Goal: Browse casually

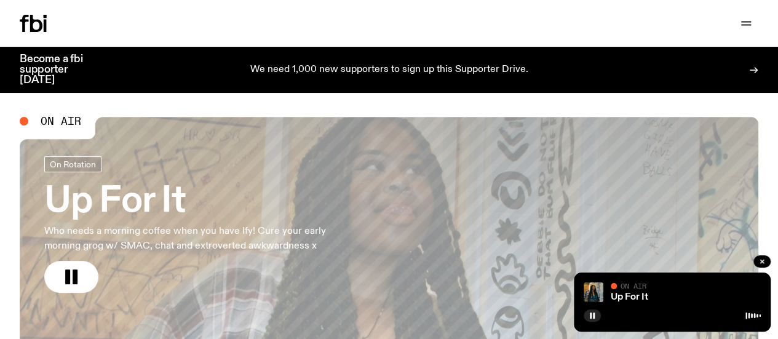
drag, startPoint x: 0, startPoint y: 0, endPoint x: 76, endPoint y: 250, distance: 261.4
click at [64, 274] on icon "button" at bounding box center [71, 277] width 20 height 20
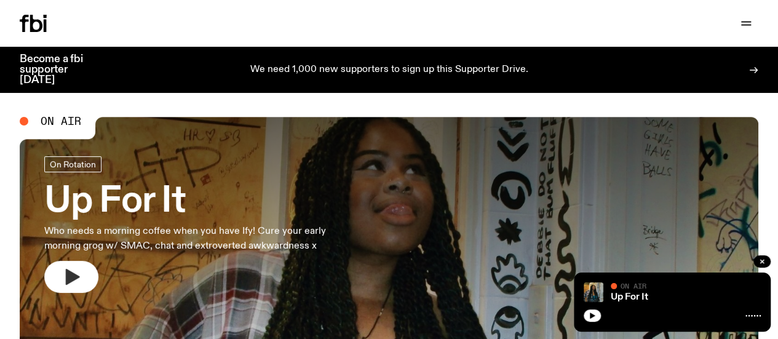
click at [66, 280] on icon "button" at bounding box center [73, 277] width 14 height 16
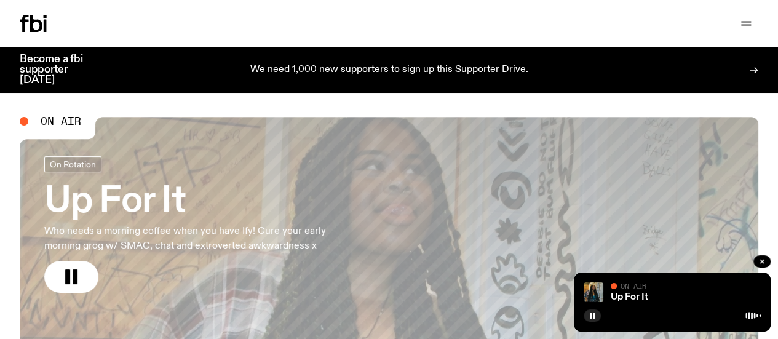
drag, startPoint x: 69, startPoint y: 274, endPoint x: 100, endPoint y: 231, distance: 52.4
click at [71, 270] on icon "button" at bounding box center [71, 277] width 20 height 20
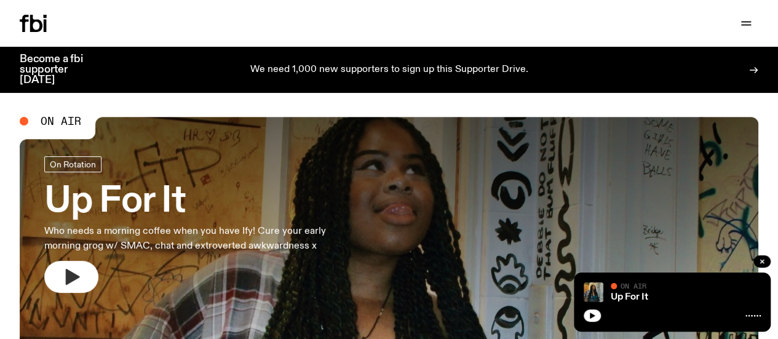
drag, startPoint x: 75, startPoint y: 277, endPoint x: 151, endPoint y: 68, distance: 223.0
click at [76, 274] on icon "button" at bounding box center [71, 277] width 20 height 20
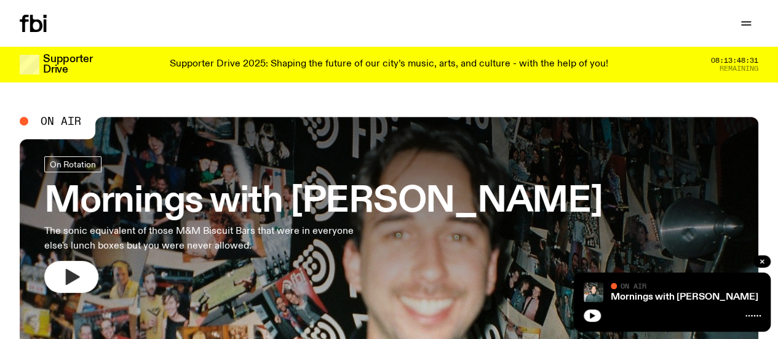
click at [76, 278] on icon "button" at bounding box center [73, 277] width 14 height 16
